Goal: Find specific page/section: Find specific page/section

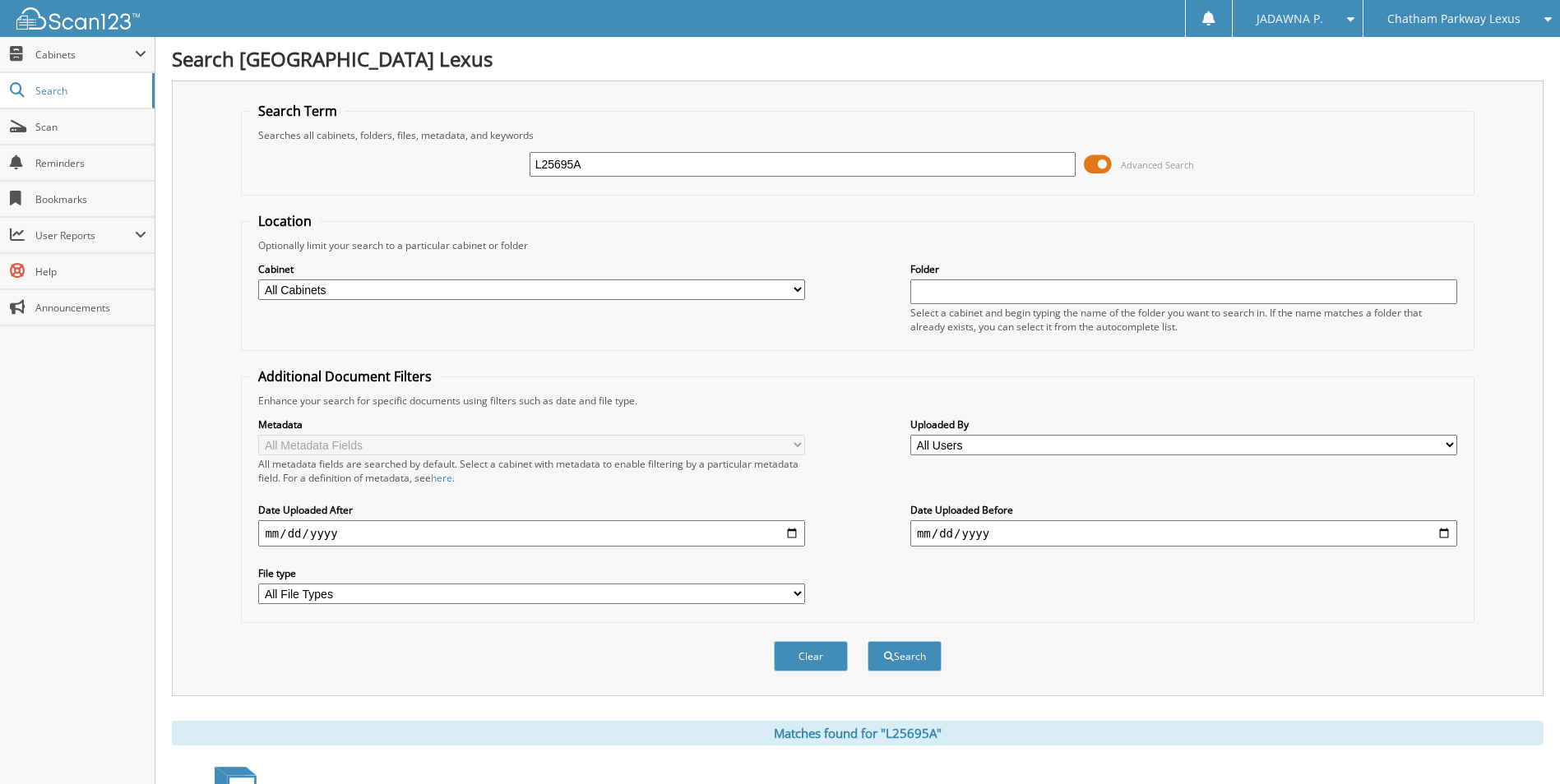
click at [1393, 8] on div "Chatham Parkway Lexus" at bounding box center [1462, 19] width 180 height 37
click at [1421, 54] on link "Hilton Head Lexus" at bounding box center [1461, 51] width 196 height 29
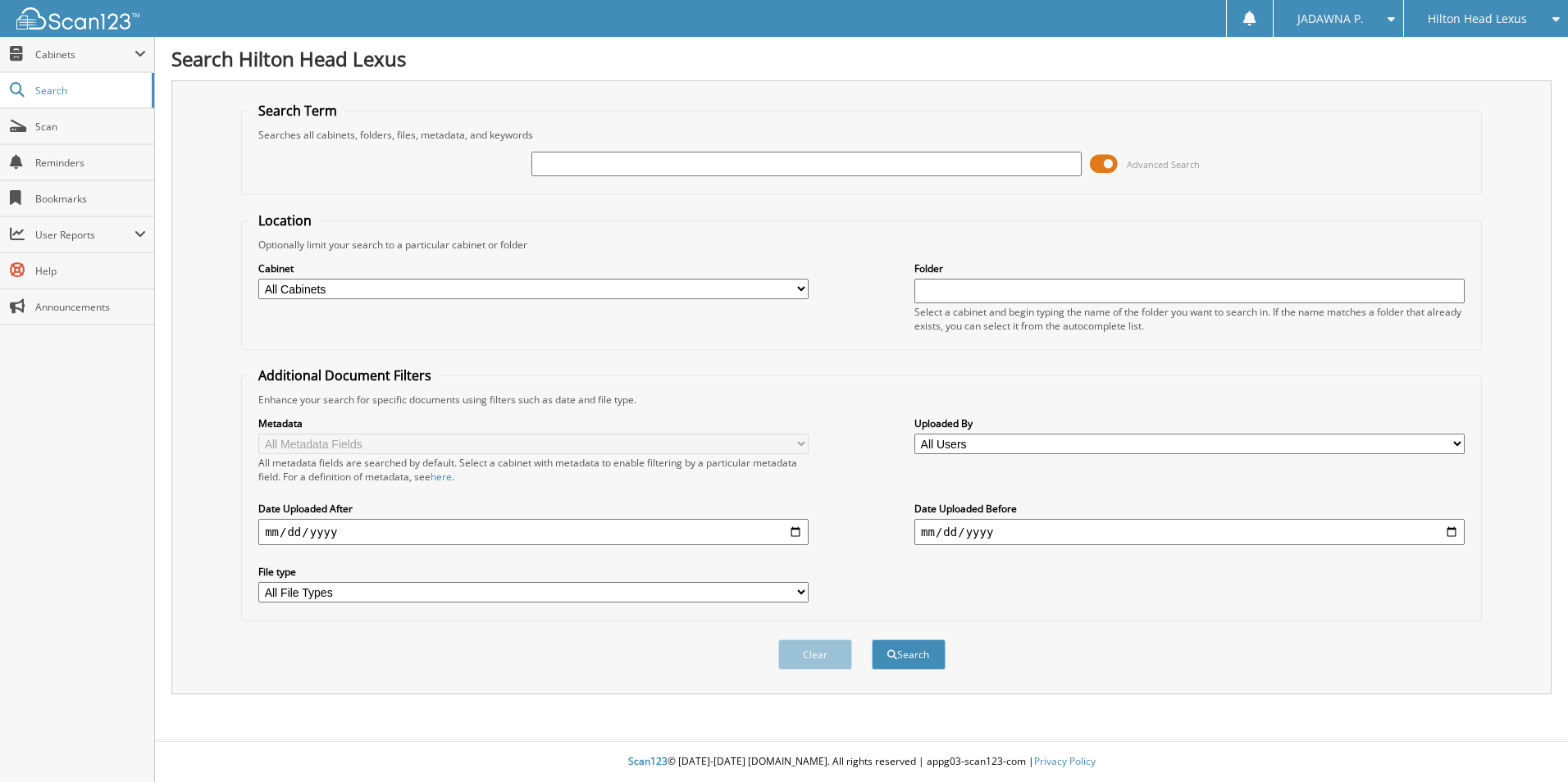
click at [560, 161] on input "text" at bounding box center [806, 163] width 550 height 24
type input "h25719"
click at [899, 660] on button "Search" at bounding box center [909, 655] width 74 height 30
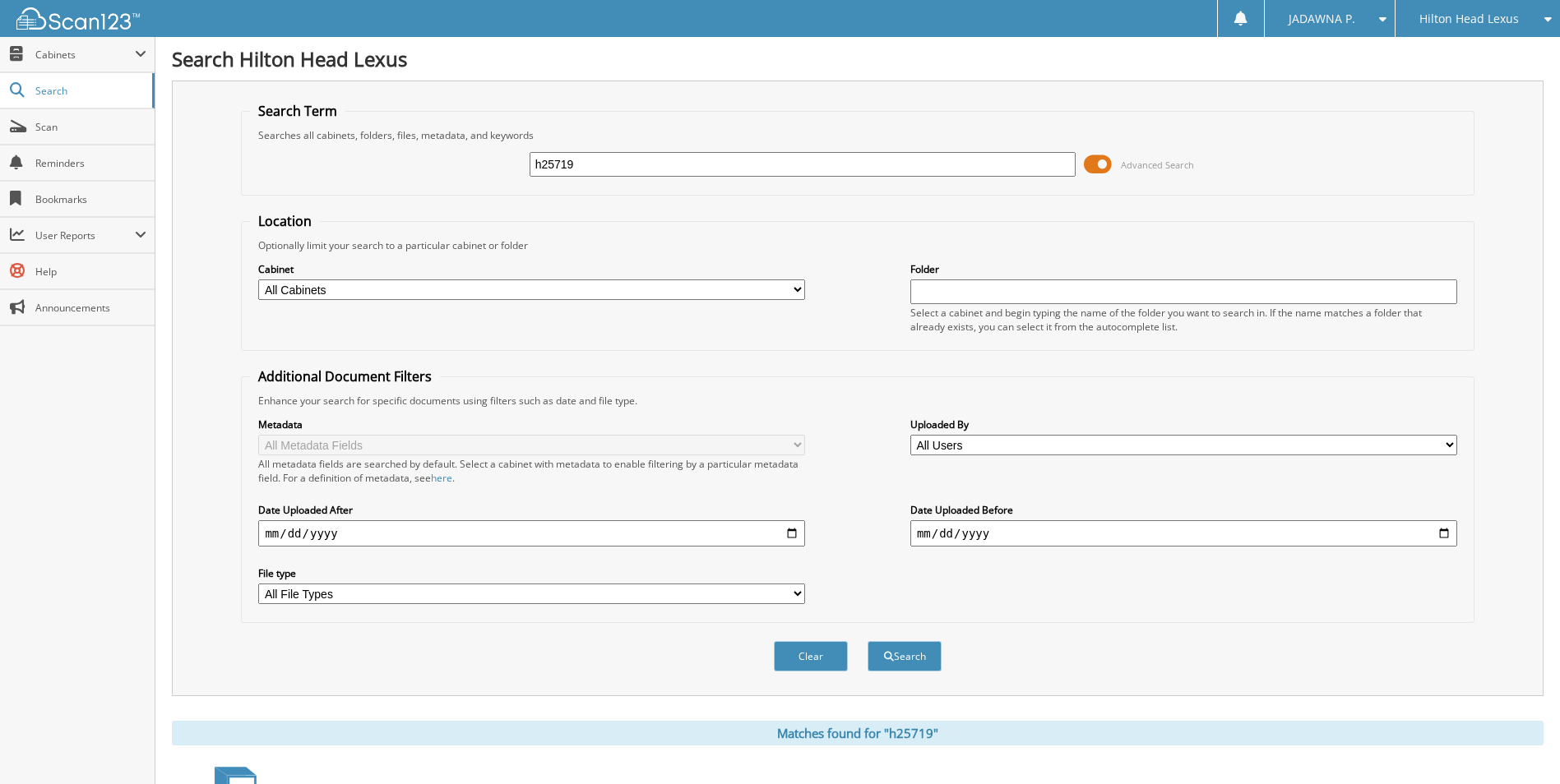
scroll to position [226, 0]
